Goal: Information Seeking & Learning: Learn about a topic

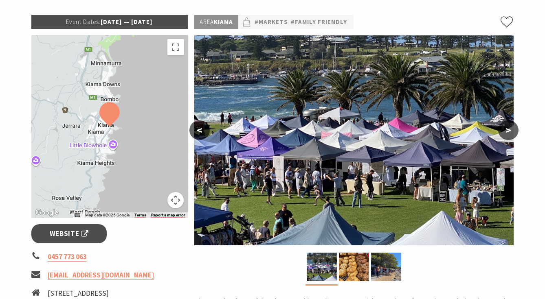
scroll to position [116, 0]
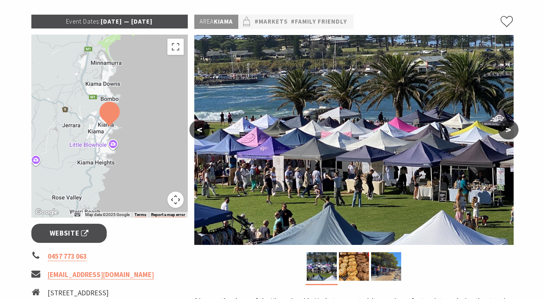
click at [507, 129] on button ">" at bounding box center [508, 130] width 20 height 20
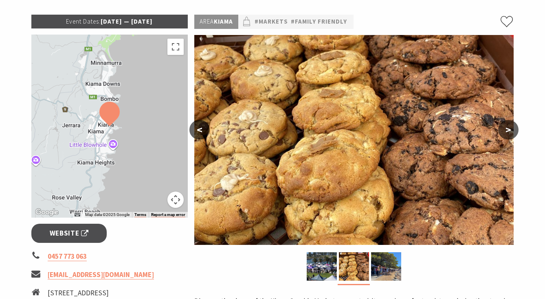
click at [507, 129] on button ">" at bounding box center [508, 130] width 20 height 20
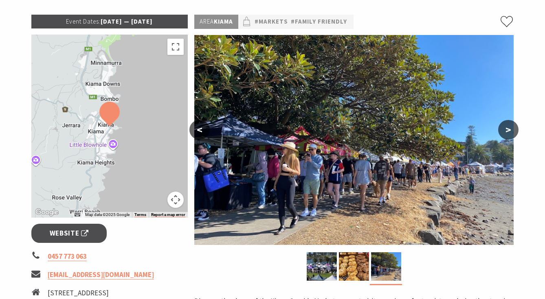
click at [507, 129] on button ">" at bounding box center [508, 130] width 20 height 20
click at [508, 129] on button ">" at bounding box center [508, 130] width 20 height 20
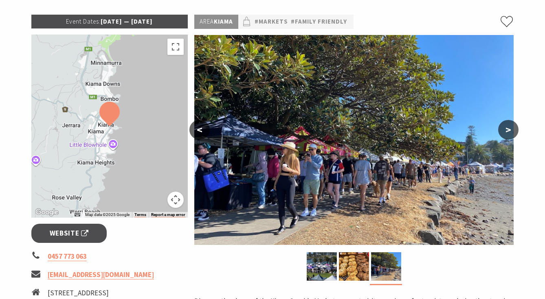
click at [508, 129] on button ">" at bounding box center [508, 130] width 20 height 20
click at [324, 267] on img at bounding box center [322, 266] width 30 height 28
